Goal: Find specific page/section: Find specific page/section

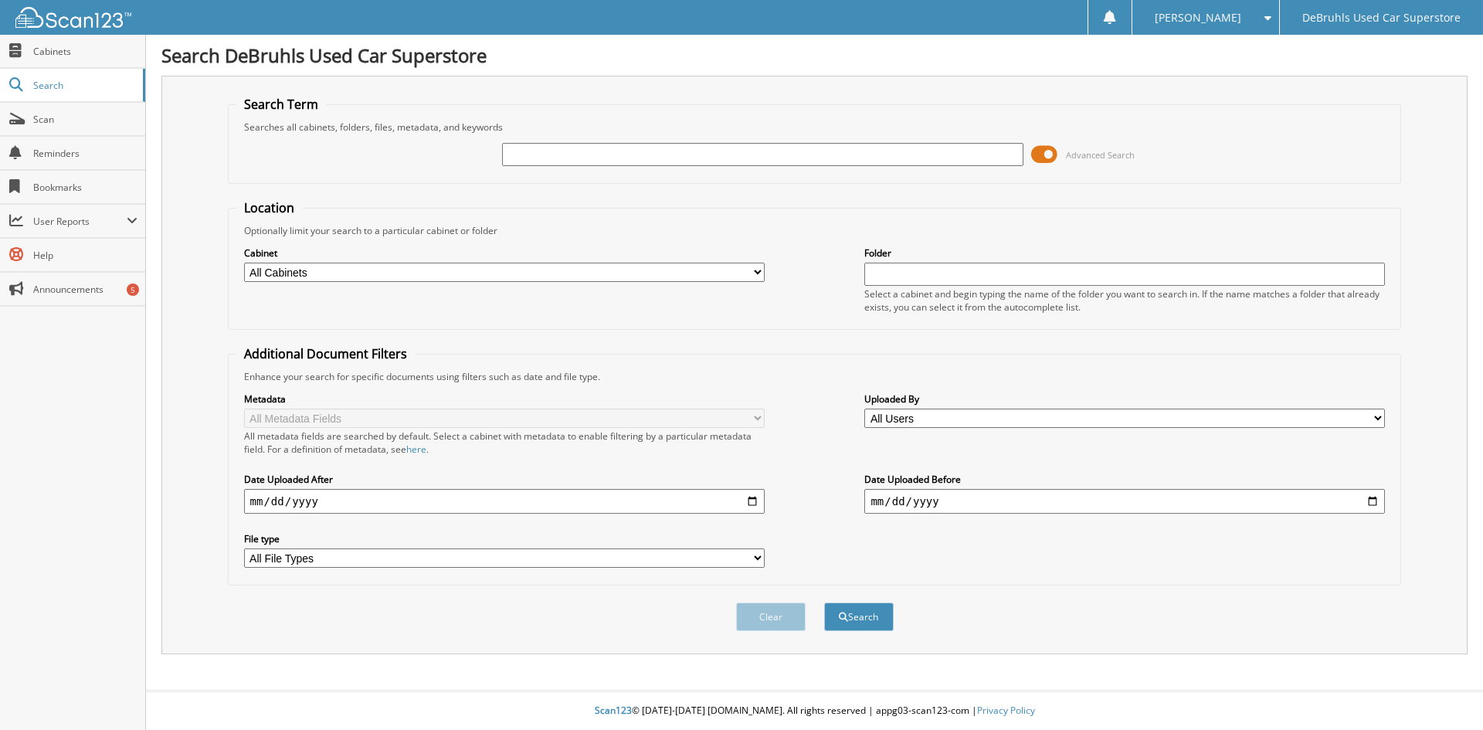
click at [569, 162] on input "text" at bounding box center [762, 154] width 521 height 23
type input "412115"
click at [824, 602] on button "Search" at bounding box center [859, 616] width 70 height 29
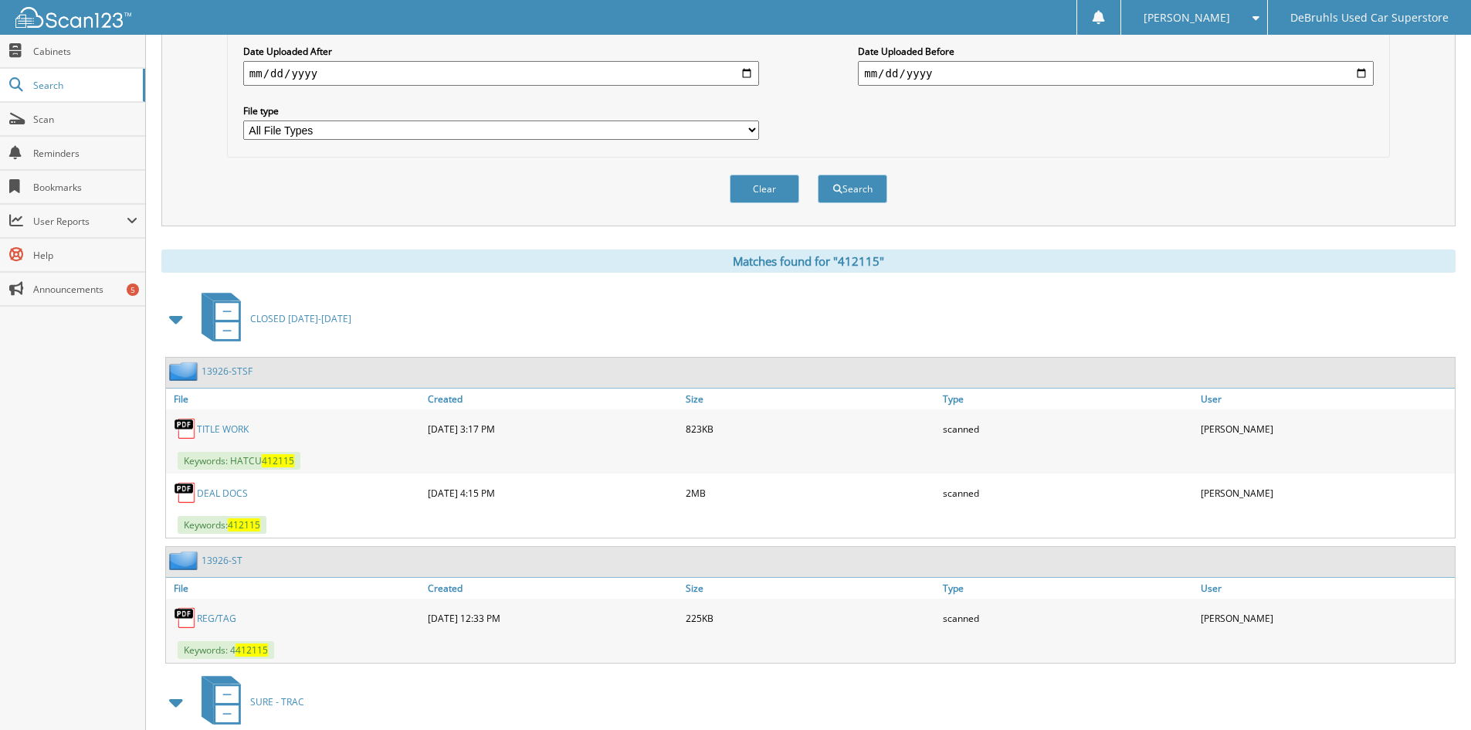
scroll to position [463, 0]
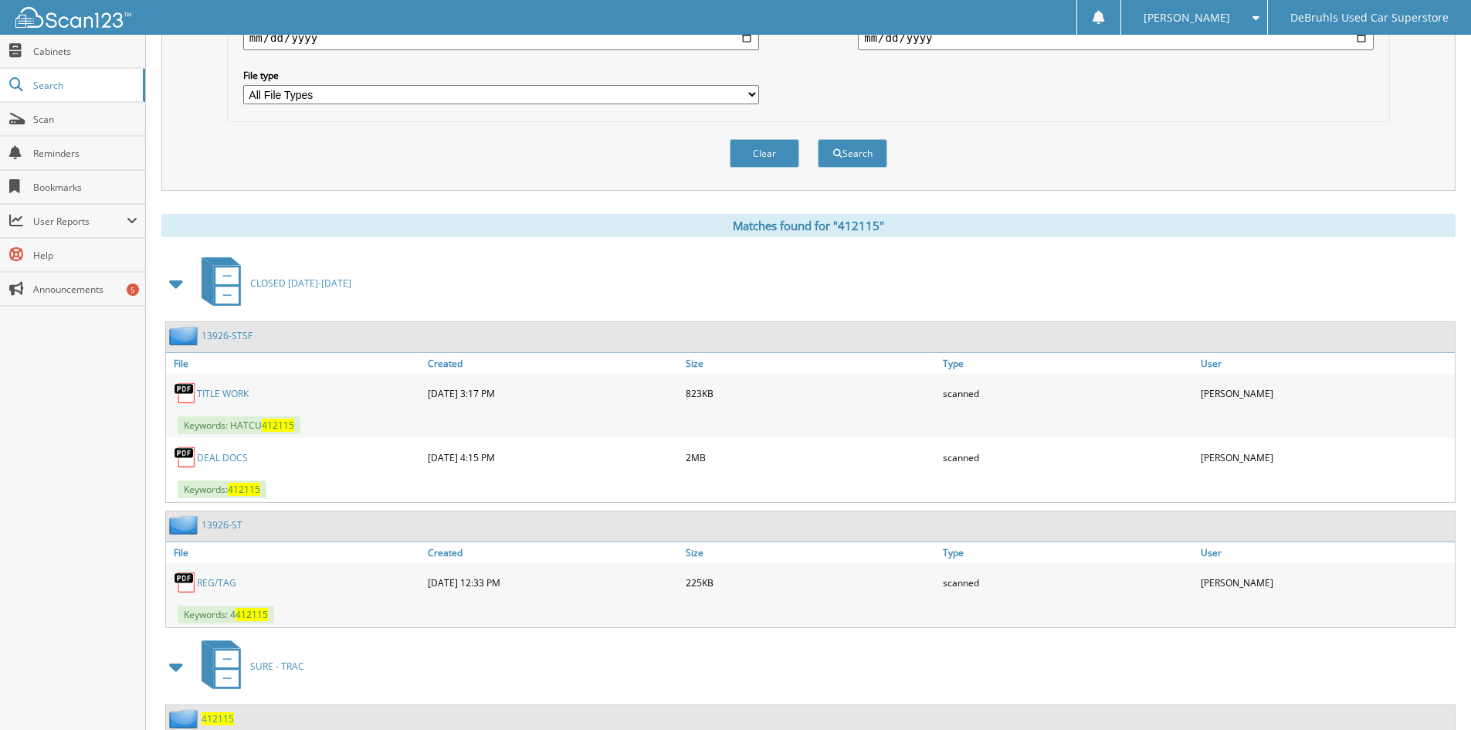
click at [224, 459] on link "DEAL DOCS" at bounding box center [222, 457] width 51 height 13
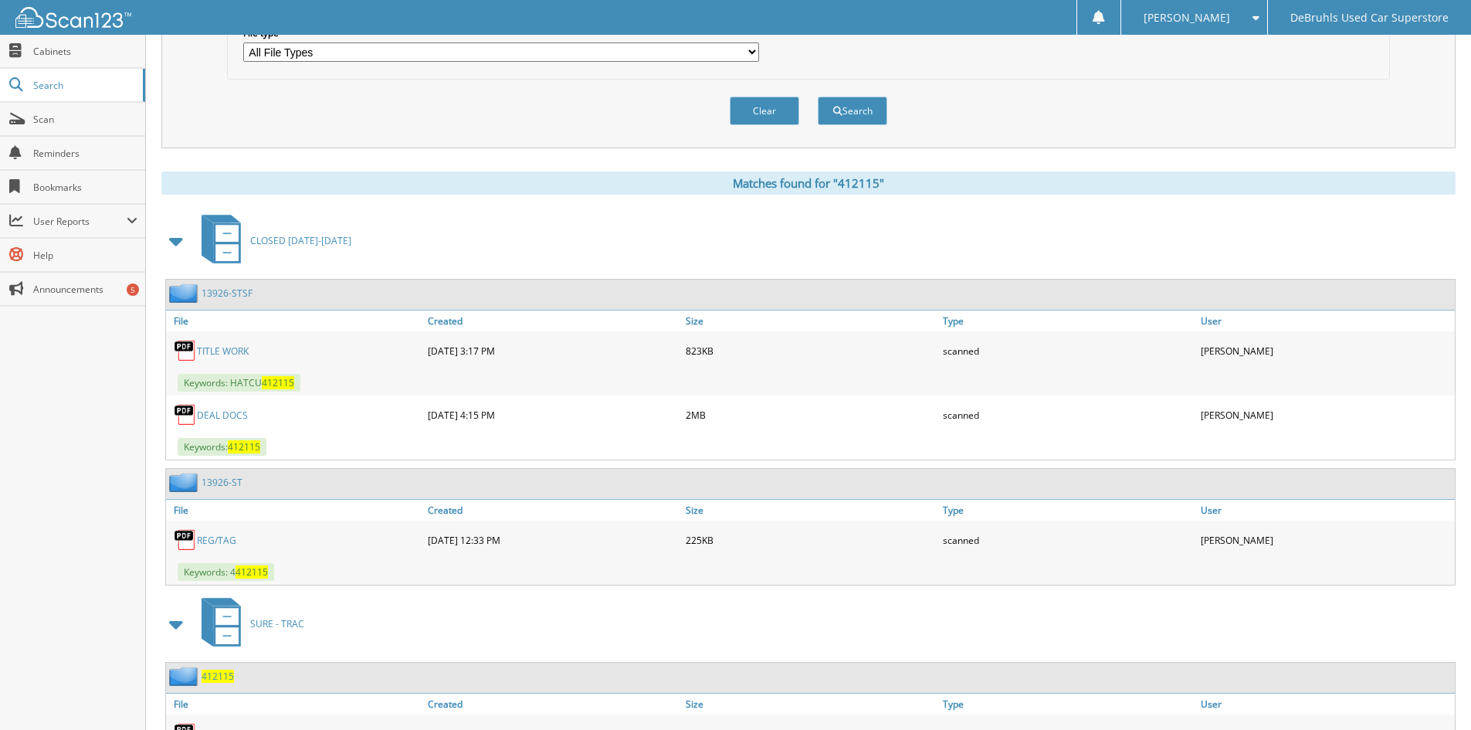
scroll to position [541, 0]
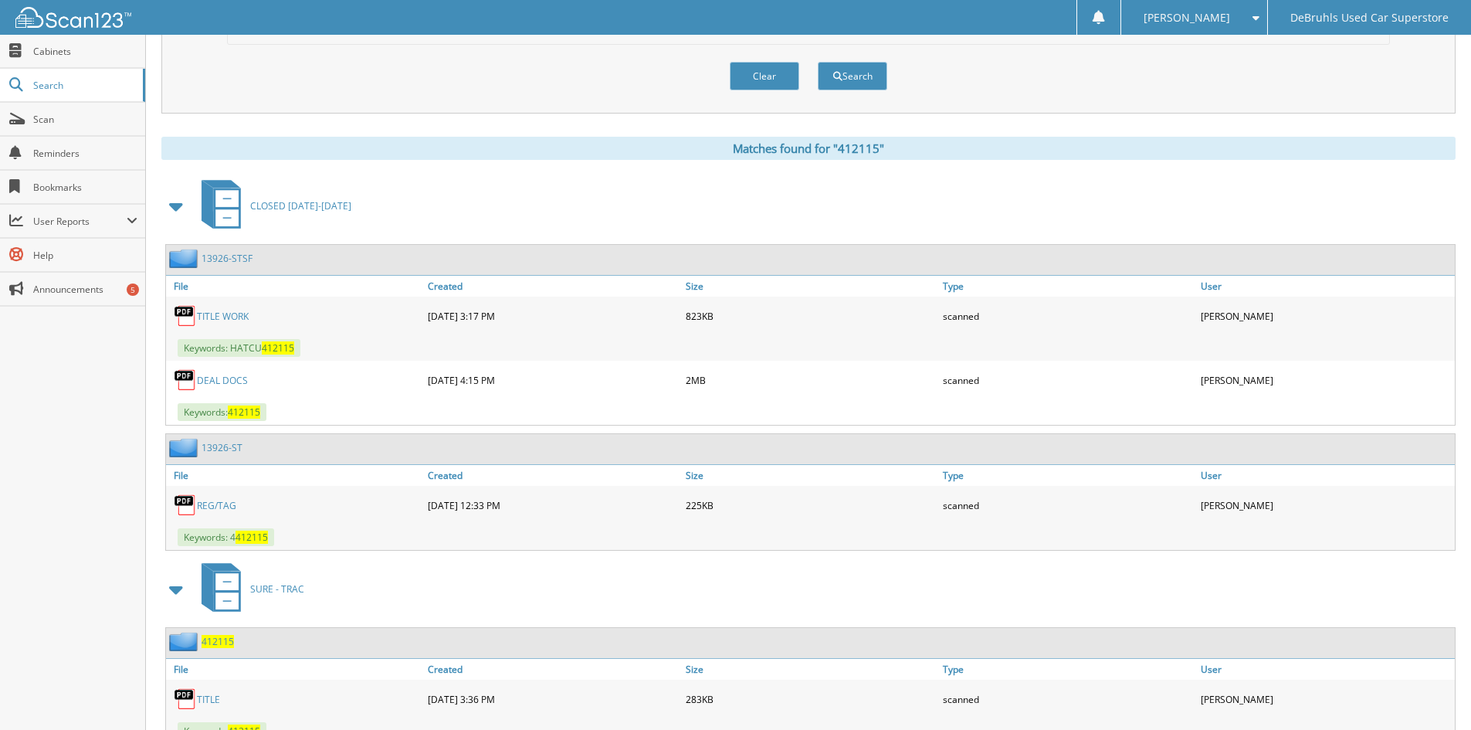
click at [228, 378] on link "DEAL DOCS" at bounding box center [222, 380] width 51 height 13
